Goal: Transaction & Acquisition: Purchase product/service

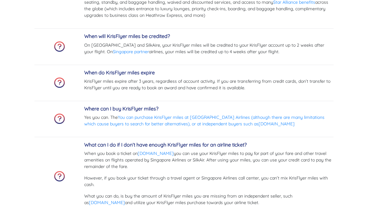
scroll to position [2143, 0]
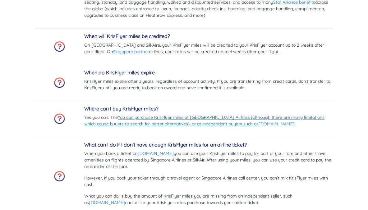
click at [128, 126] on link "You can purchase KrisFlyer miles at [GEOGRAPHIC_DATA] Airlines (although there …" at bounding box center [204, 120] width 240 height 12
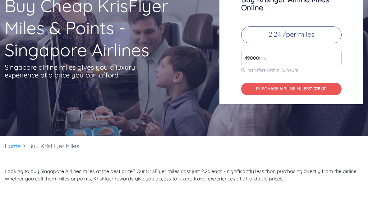
scroll to position [0, 0]
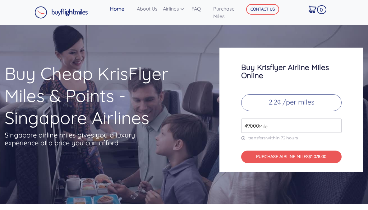
click at [255, 128] on input "49000" at bounding box center [291, 125] width 100 height 14
type input "4"
click at [297, 102] on p "2.2¢ /per miles" at bounding box center [291, 102] width 100 height 17
click at [284, 126] on input "7000" at bounding box center [291, 125] width 100 height 14
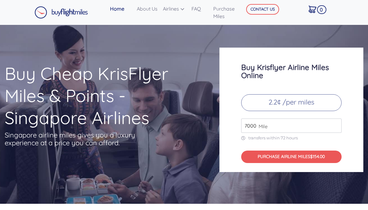
click at [337, 128] on input "7000" at bounding box center [291, 125] width 100 height 14
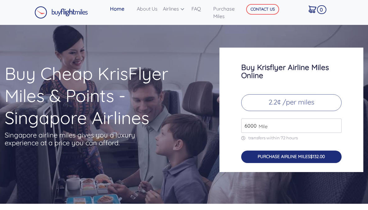
type input "6000"
click at [280, 159] on button "PURCHASE AIRLINE MILES $132.00" at bounding box center [291, 156] width 100 height 12
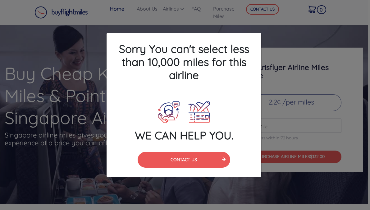
click at [138, 25] on div "Sorry You can't select less than 10,000 miles for this airline WE CAN HELP YOU.…" at bounding box center [185, 105] width 370 height 210
